Goal: Task Accomplishment & Management: Manage account settings

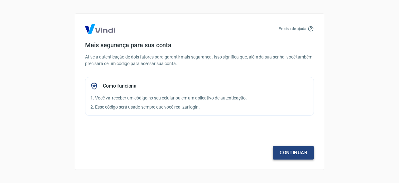
click at [288, 151] on link "Continuar" at bounding box center [293, 152] width 41 height 13
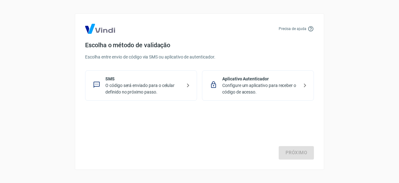
click at [152, 81] on p "SMS" at bounding box center [143, 79] width 76 height 7
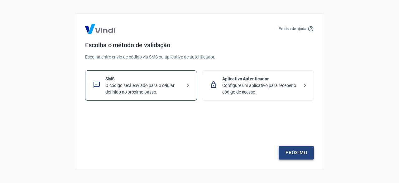
click at [300, 150] on link "Próximo" at bounding box center [296, 152] width 35 height 13
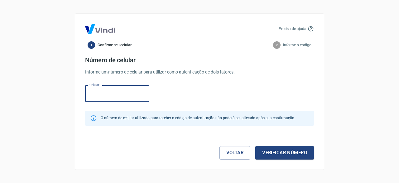
paste input "(62) 9802-7458"
click at [100, 93] on input "(62) 9802-7458" at bounding box center [117, 93] width 64 height 17
type input "(62) 99802-7458"
click at [287, 149] on button "Verificar número" at bounding box center [285, 152] width 59 height 13
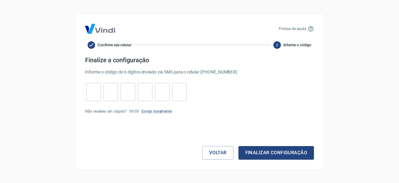
click at [90, 94] on input "tel" at bounding box center [93, 91] width 15 height 13
paste input "tel"
click at [90, 94] on input "tel" at bounding box center [93, 91] width 15 height 13
paste input "tel"
type input "4"
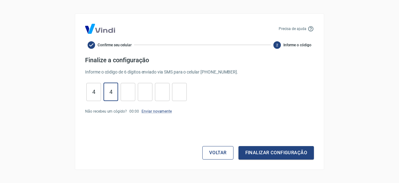
type input "4"
type input "7"
type input "6"
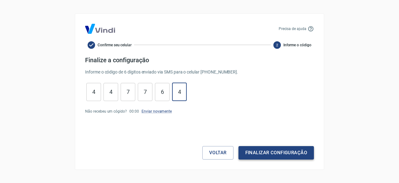
type input "4"
click at [247, 152] on button "Finalizar configuração" at bounding box center [277, 152] width 76 height 13
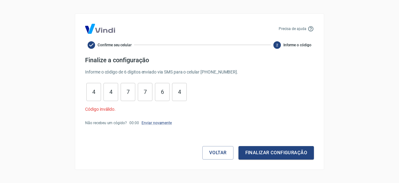
click at [155, 119] on form "Finalize a configuração Informe o código de 6 dígitos enviado via SMS para o ce…" at bounding box center [199, 107] width 229 height 103
click at [154, 123] on link "Enviar novamente" at bounding box center [157, 122] width 30 height 4
click at [179, 94] on input "4" at bounding box center [179, 91] width 15 height 13
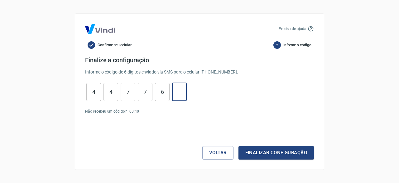
type input "6"
type input "7"
type input "4"
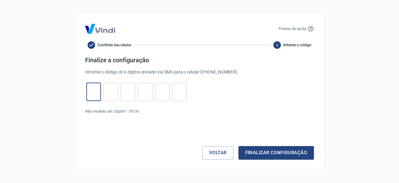
type input "1"
type input "8"
type input "2"
type input "6"
type input "8"
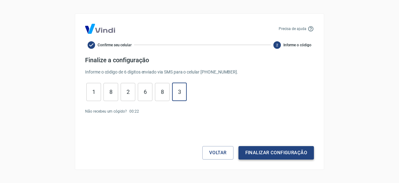
type input "3"
click at [275, 150] on button "Finalizar configuração" at bounding box center [277, 152] width 76 height 13
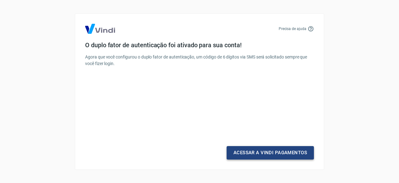
click at [275, 151] on link "Acessar a Vindi Pagamentos" at bounding box center [270, 152] width 87 height 13
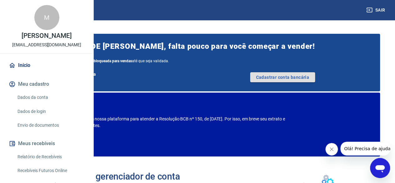
click at [289, 82] on link "Cadastrar conta bancária" at bounding box center [282, 77] width 65 height 10
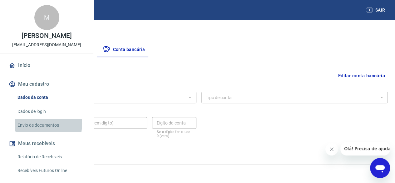
click at [33, 131] on link "Envio de documentos" at bounding box center [50, 125] width 71 height 13
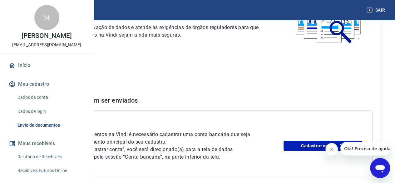
scroll to position [94, 0]
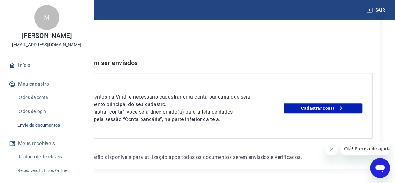
click at [21, 8] on img at bounding box center [27, 9] width 41 height 19
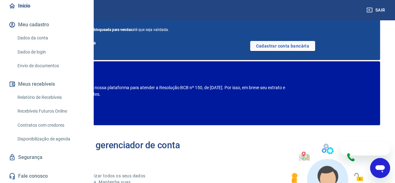
scroll to position [23, 0]
